Goal: Find specific page/section: Find specific page/section

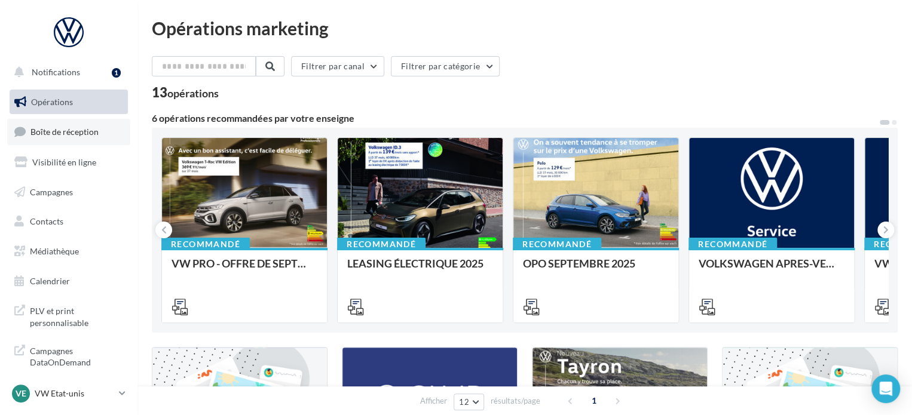
click at [81, 130] on span "Boîte de réception" at bounding box center [64, 132] width 68 height 10
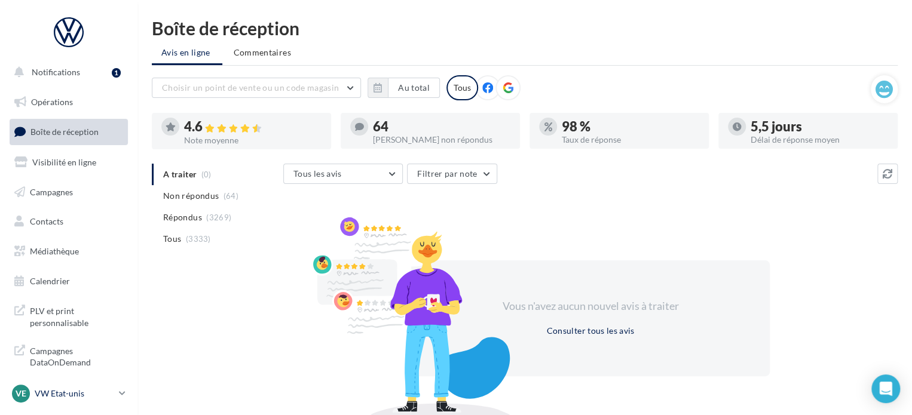
click at [62, 395] on p "VW Etat-unis" at bounding box center [74, 394] width 79 height 12
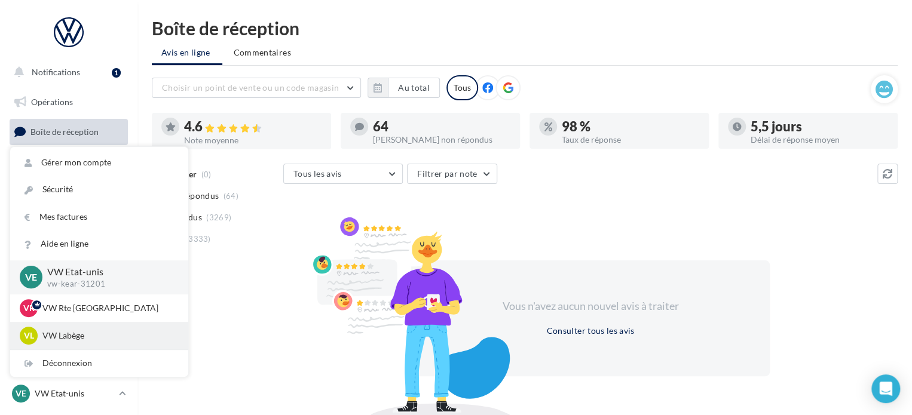
click at [76, 347] on div "VL VW Labège vw-kear-31670" at bounding box center [99, 335] width 178 height 27
click at [85, 339] on p "VW Labège" at bounding box center [107, 336] width 131 height 12
